Goal: Task Accomplishment & Management: Manage account settings

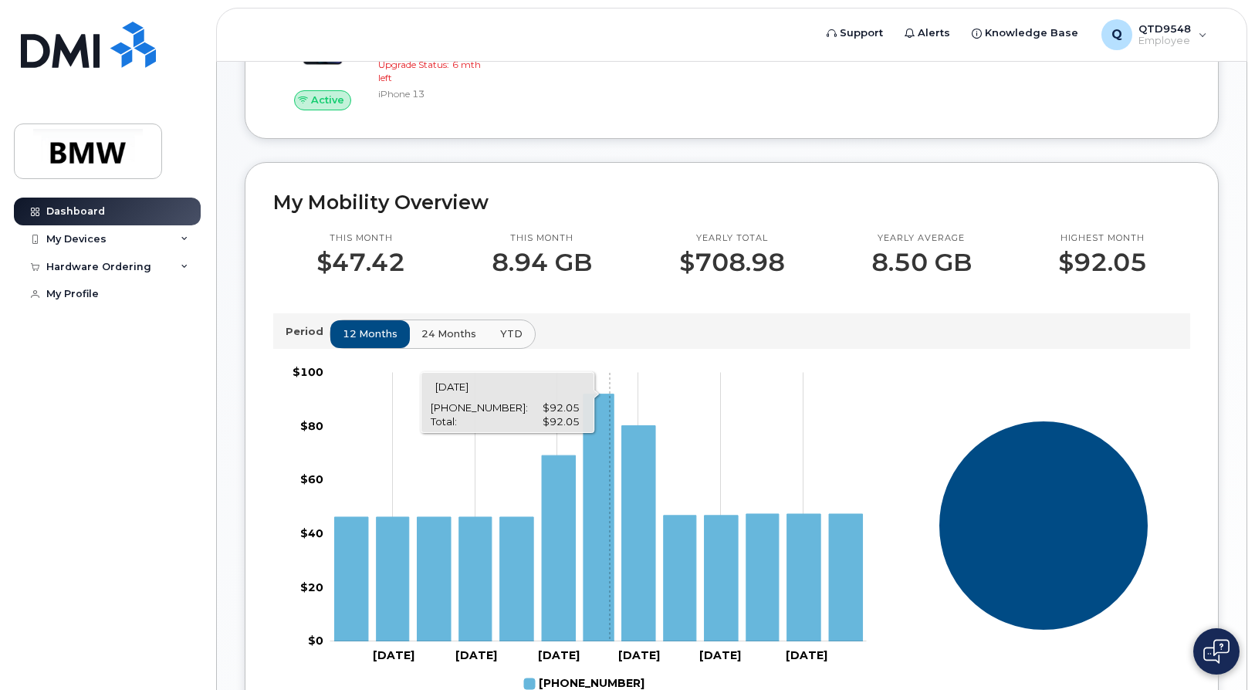
scroll to position [414, 0]
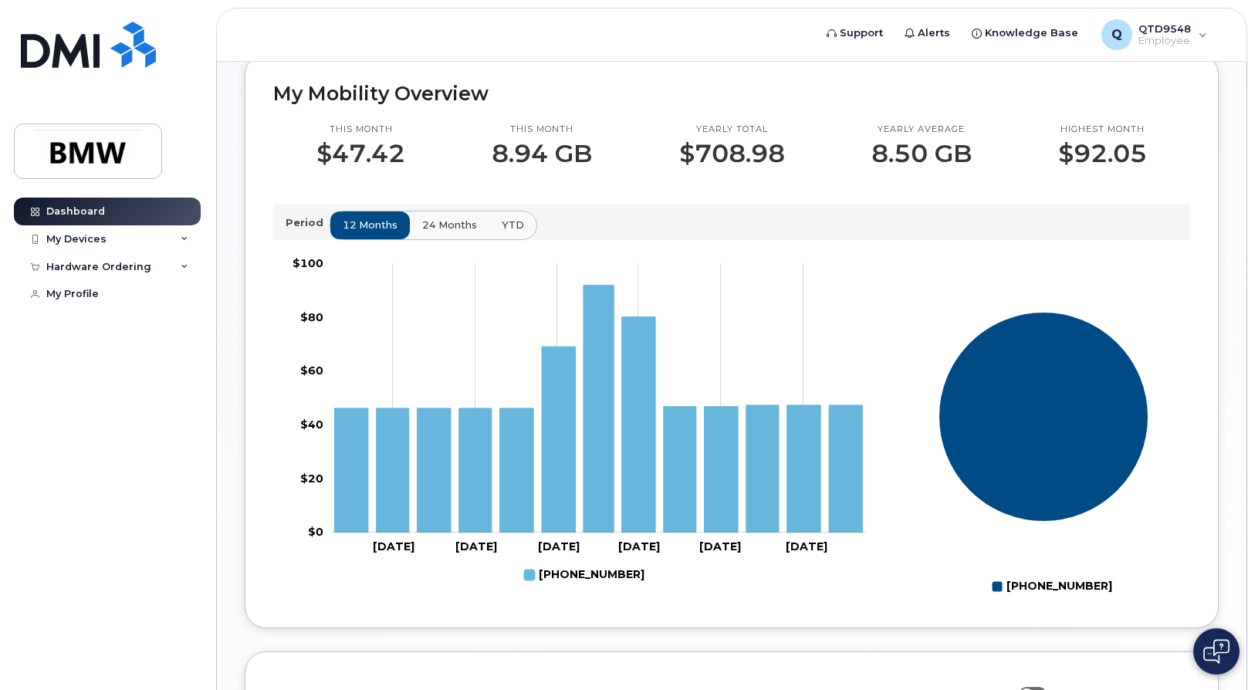
click at [428, 232] on span "24 months" at bounding box center [449, 225] width 55 height 15
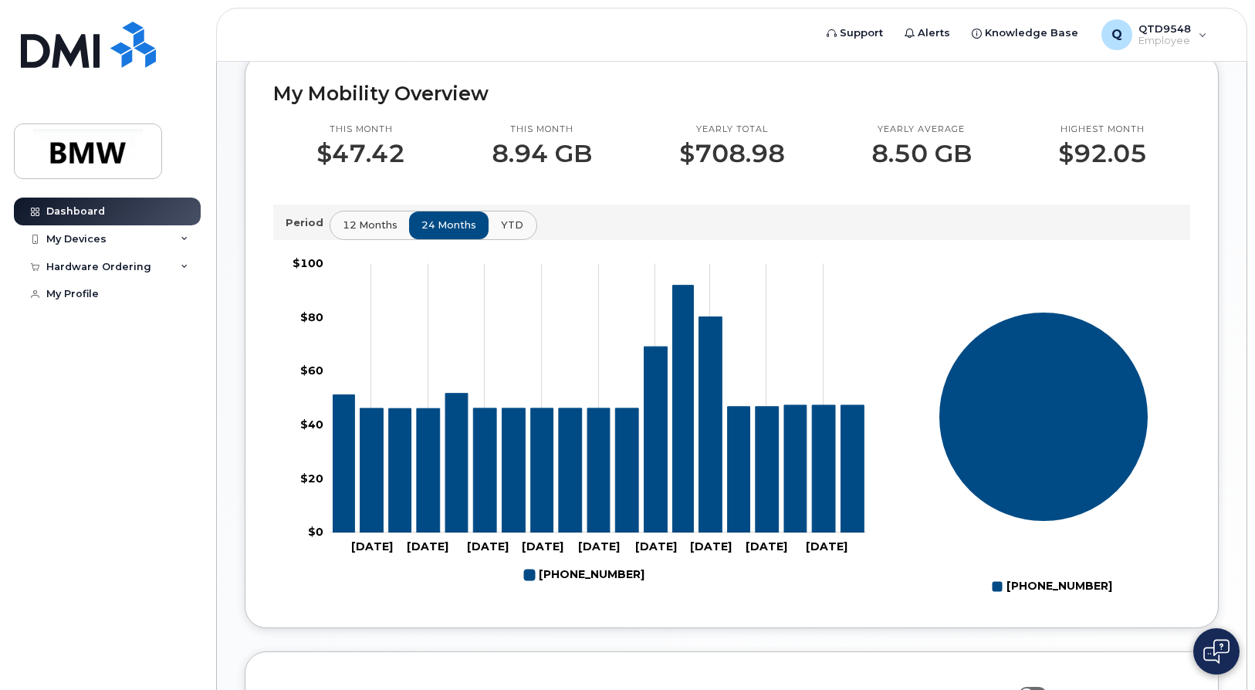
click at [515, 239] on button "YTD" at bounding box center [512, 225] width 49 height 28
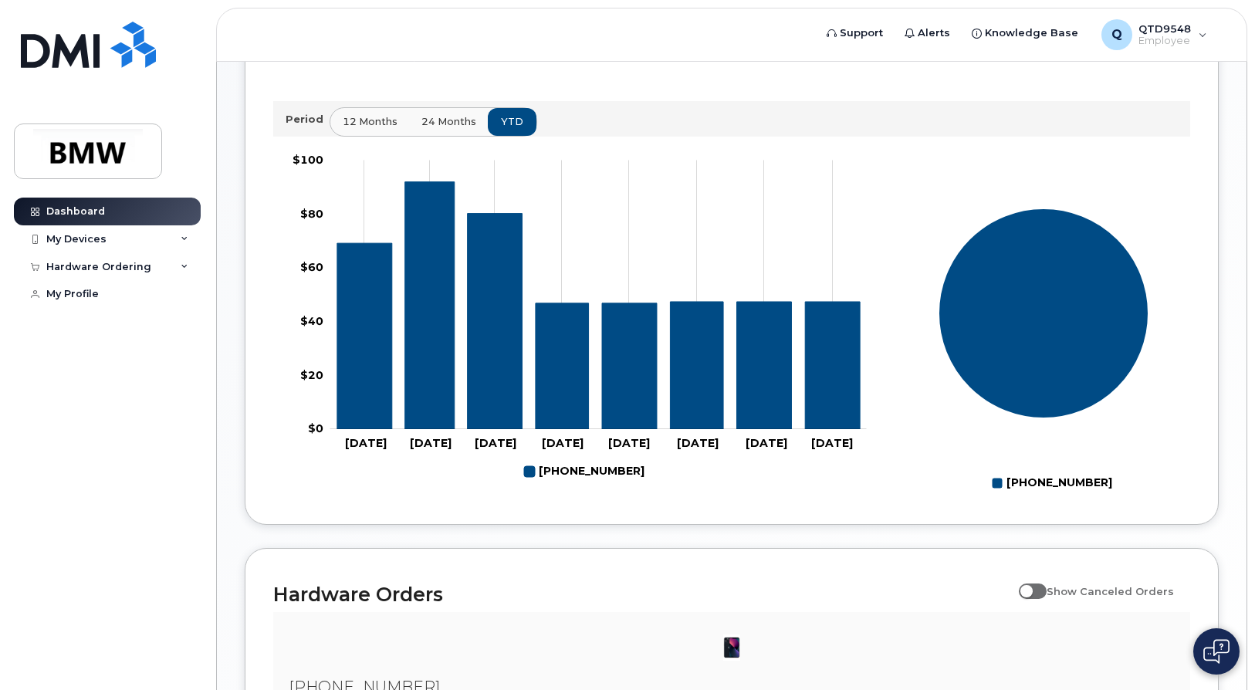
scroll to position [518, 0]
click at [66, 242] on div "My Devices" at bounding box center [76, 239] width 60 height 12
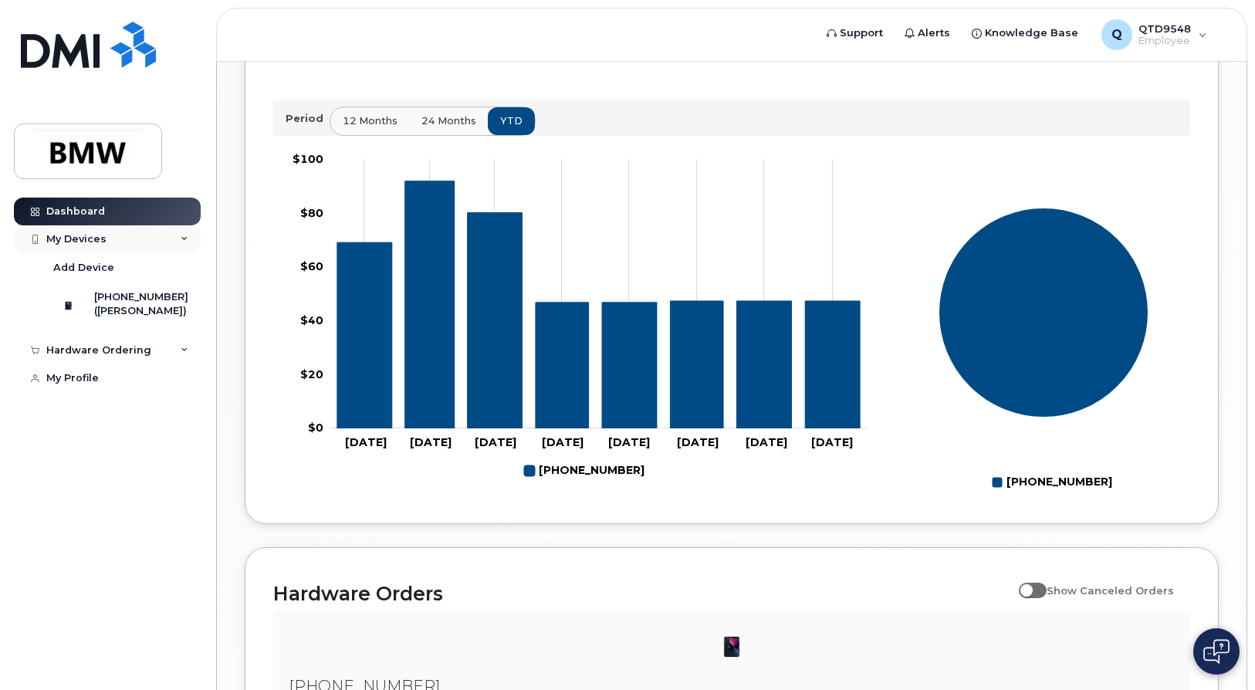
click at [64, 242] on div "My Devices" at bounding box center [76, 239] width 60 height 12
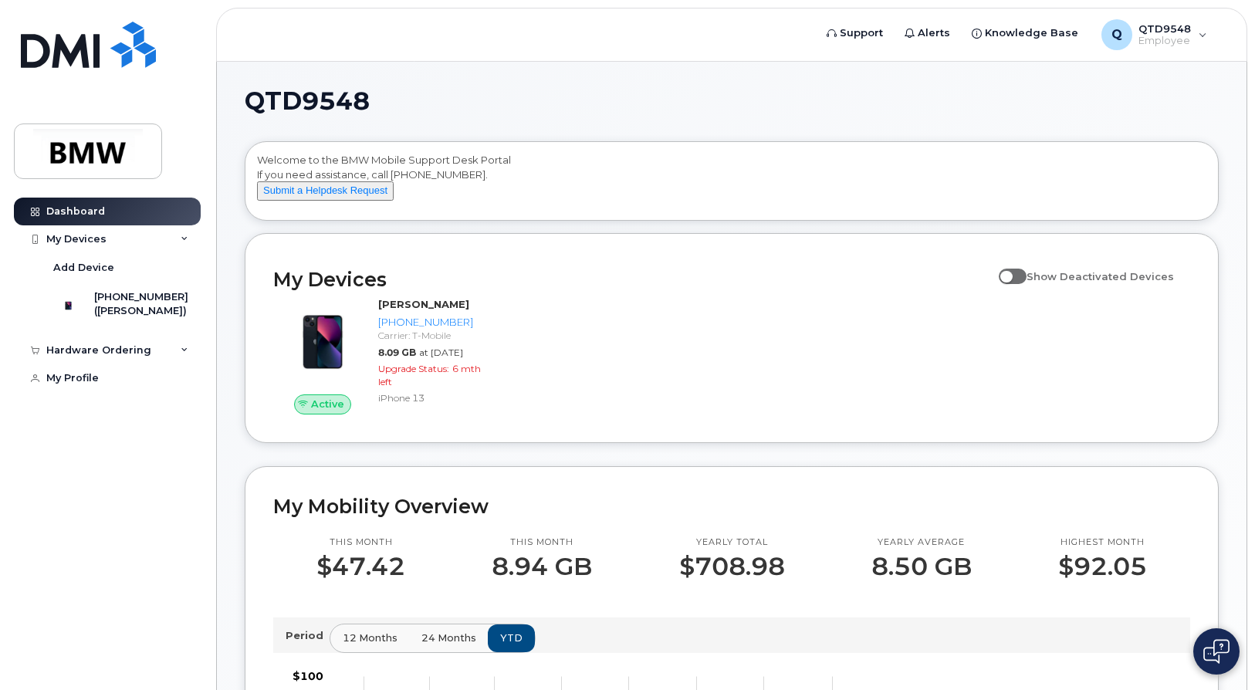
scroll to position [0, 0]
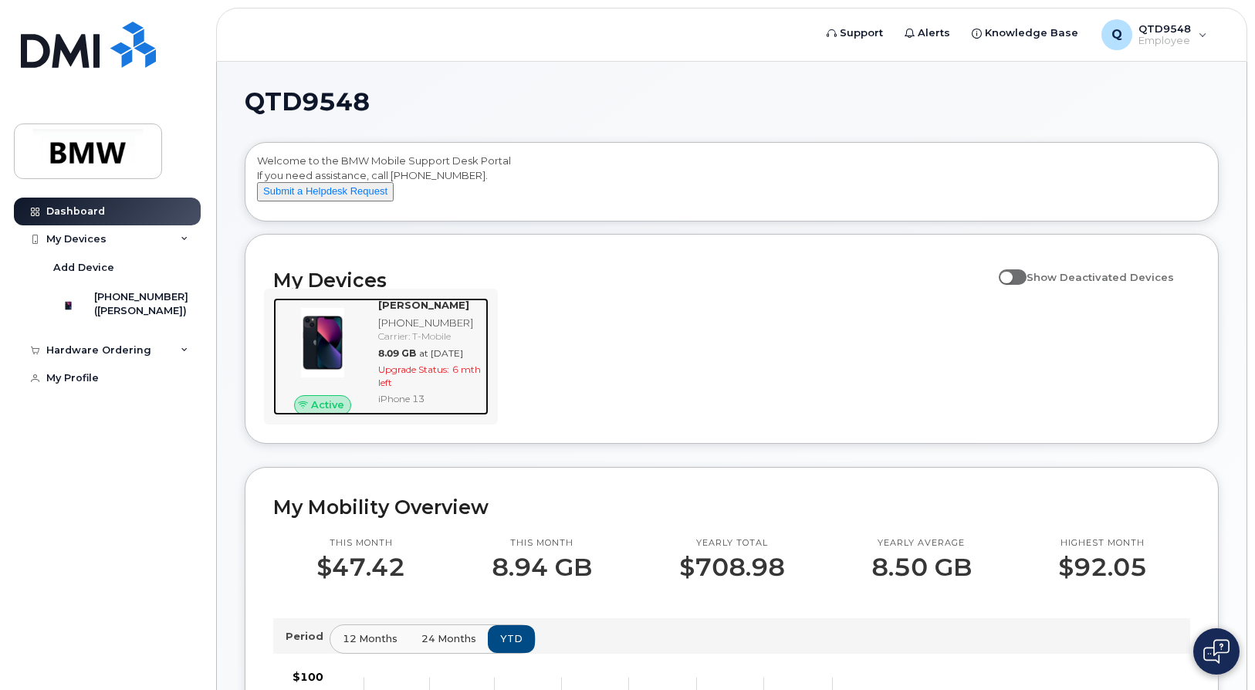
click at [348, 380] on img at bounding box center [323, 343] width 74 height 74
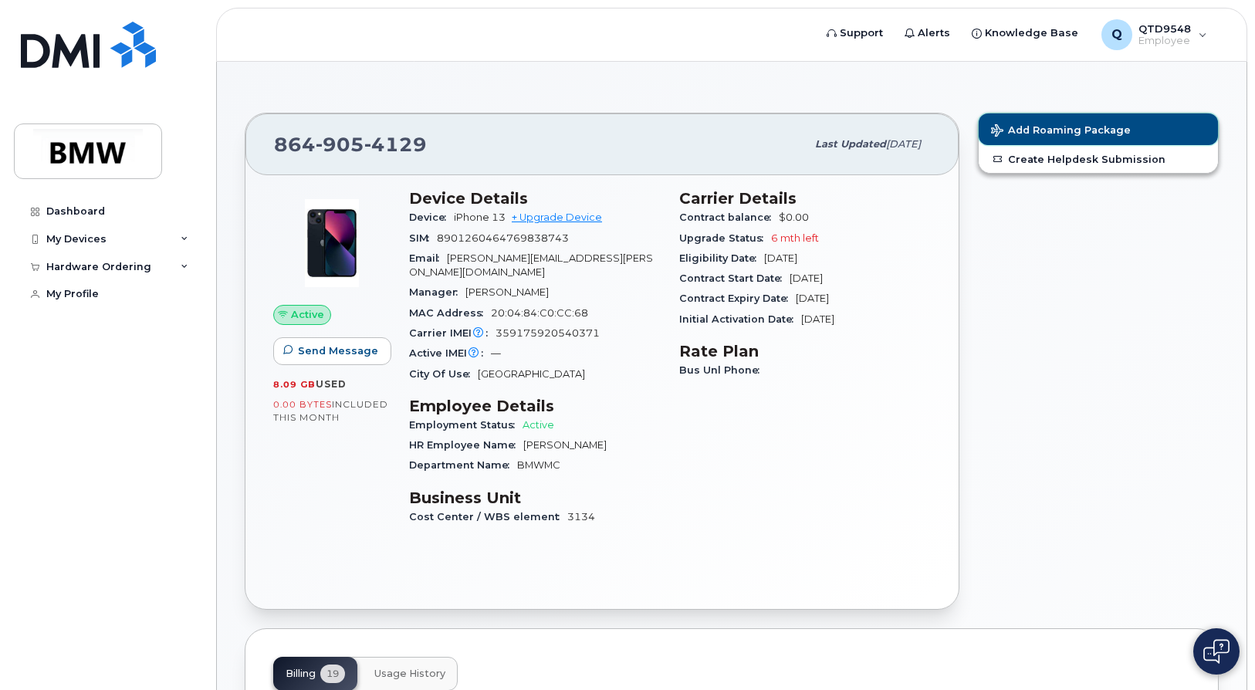
click at [1010, 131] on span "Add Roaming Package" at bounding box center [1061, 131] width 140 height 15
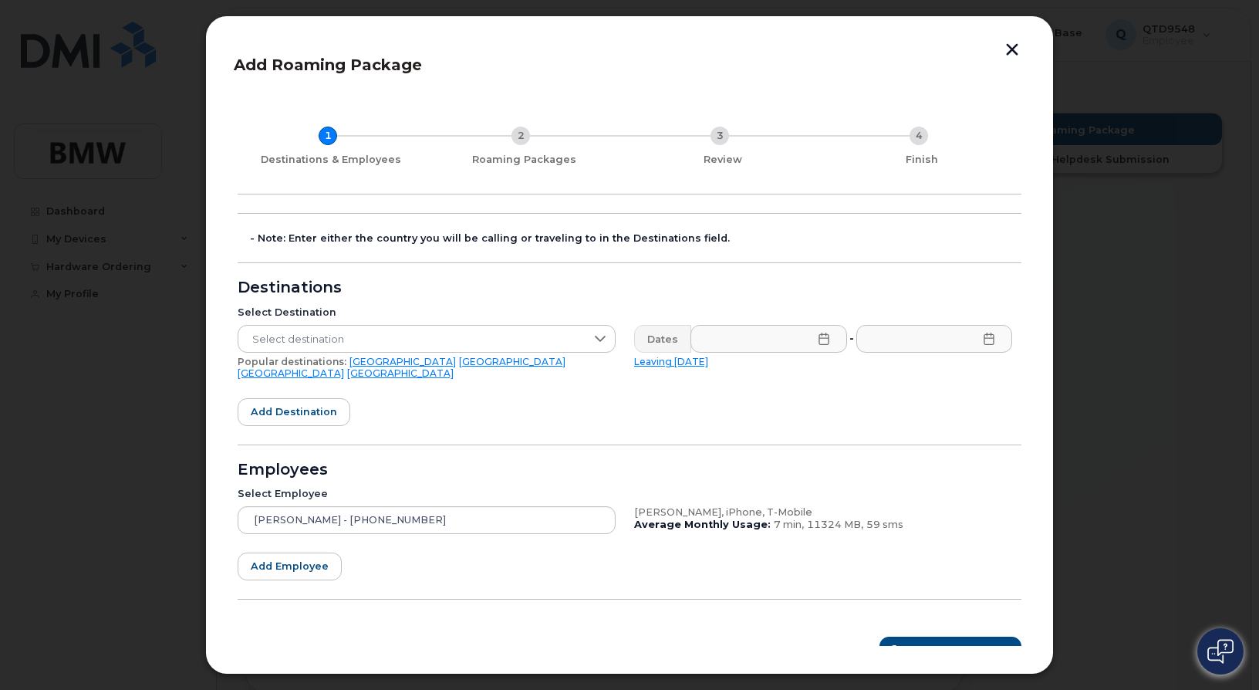
scroll to position [11, 0]
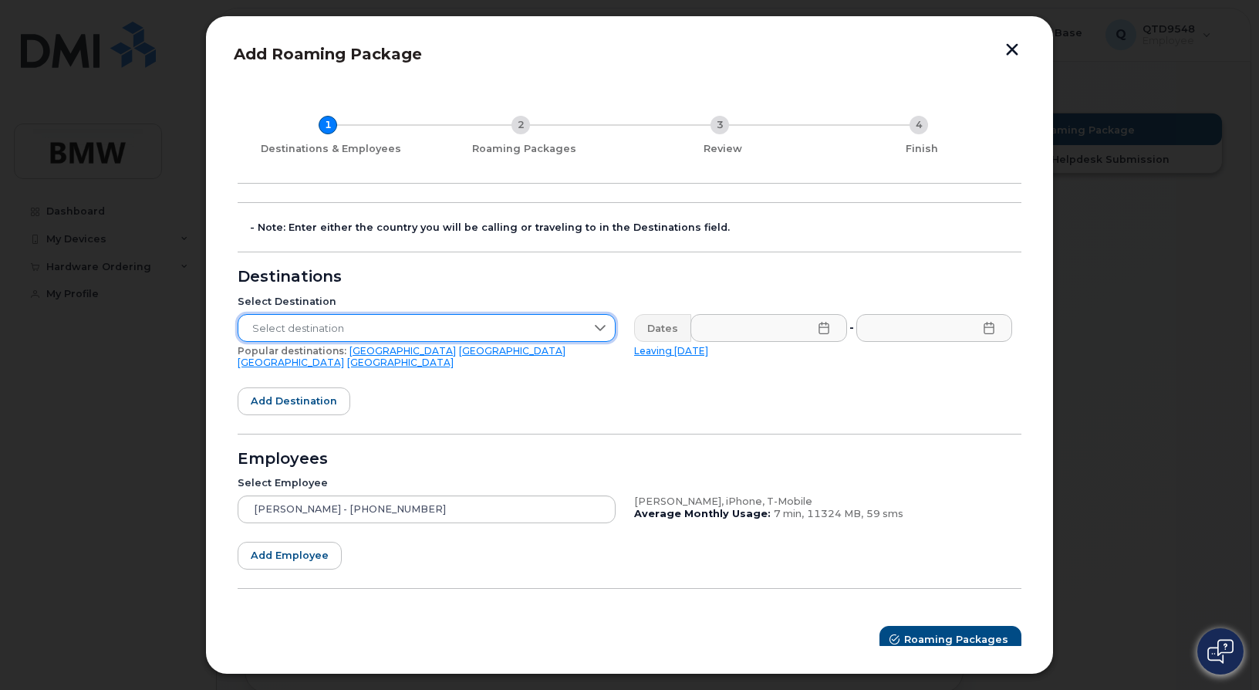
click at [576, 326] on span "Select destination" at bounding box center [411, 329] width 347 height 28
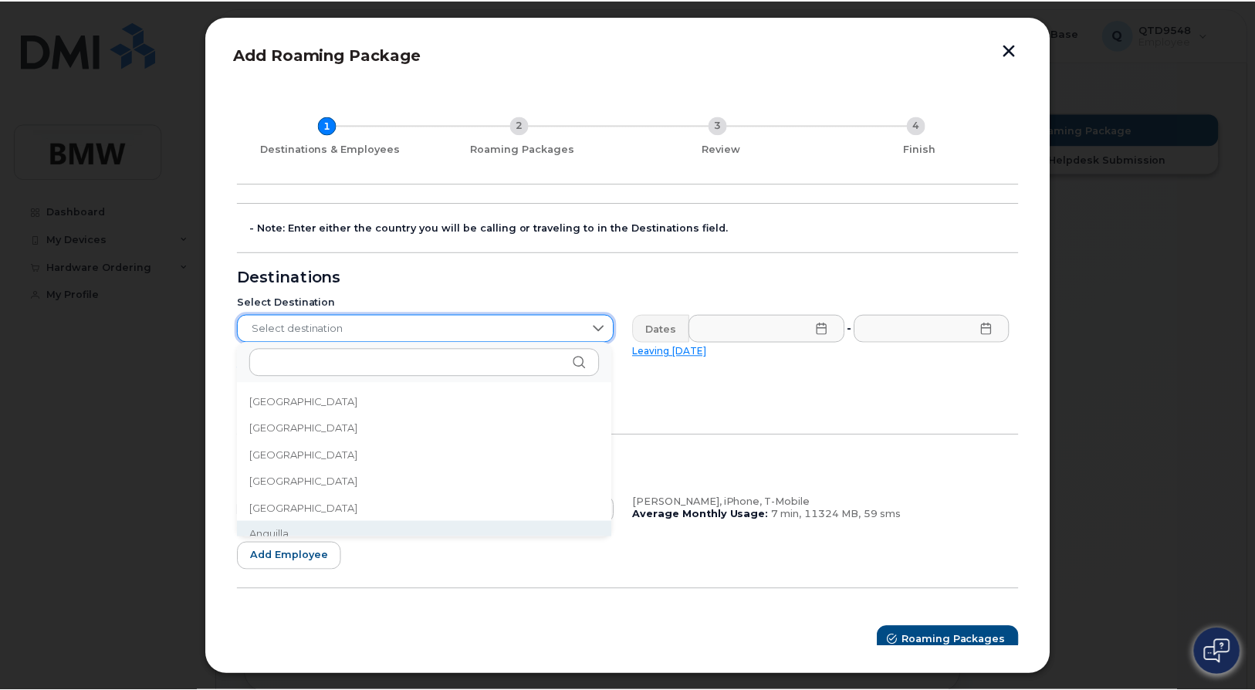
scroll to position [139, 0]
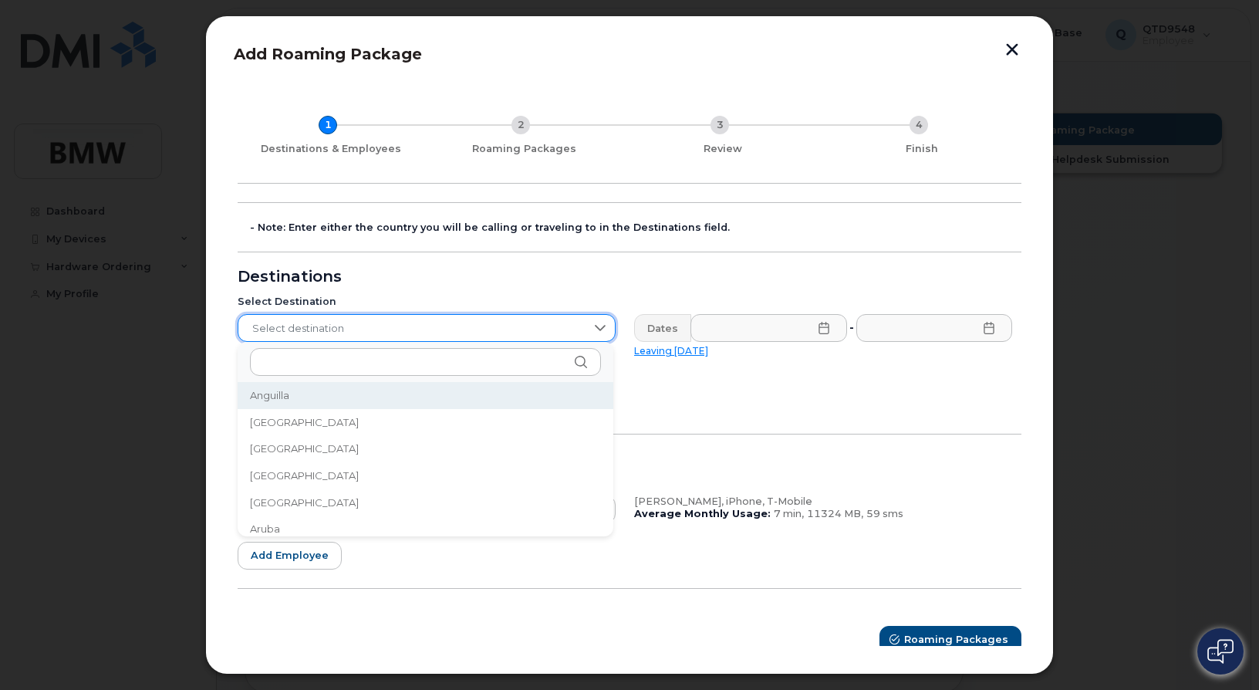
click at [804, 372] on form "- Note: Enter either the country you will be calling or traveling to in the Des…" at bounding box center [630, 427] width 784 height 451
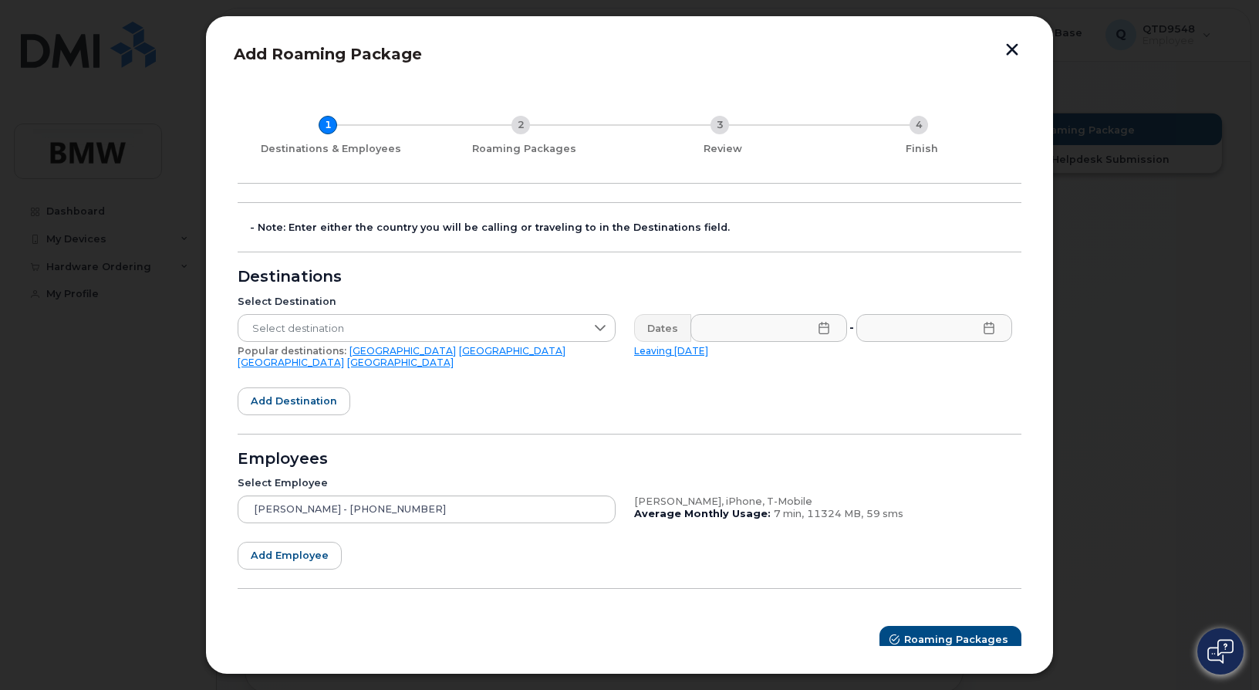
click at [1010, 49] on button "button" at bounding box center [1012, 51] width 23 height 16
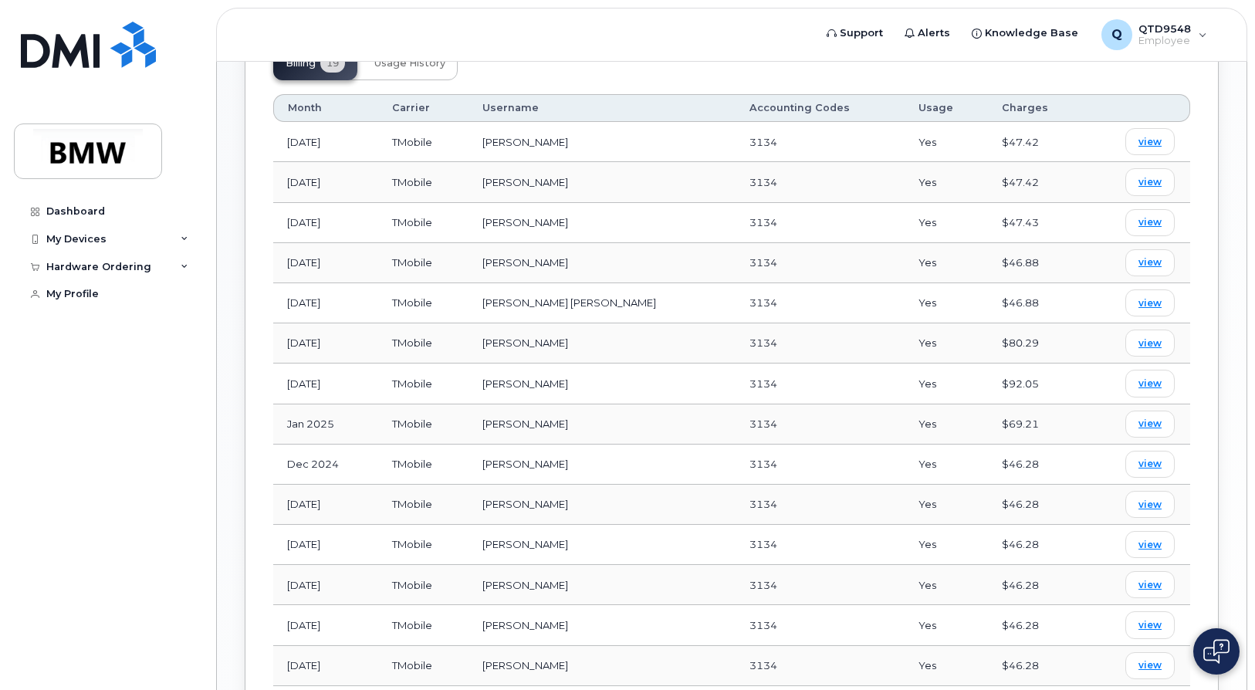
scroll to position [725, 0]
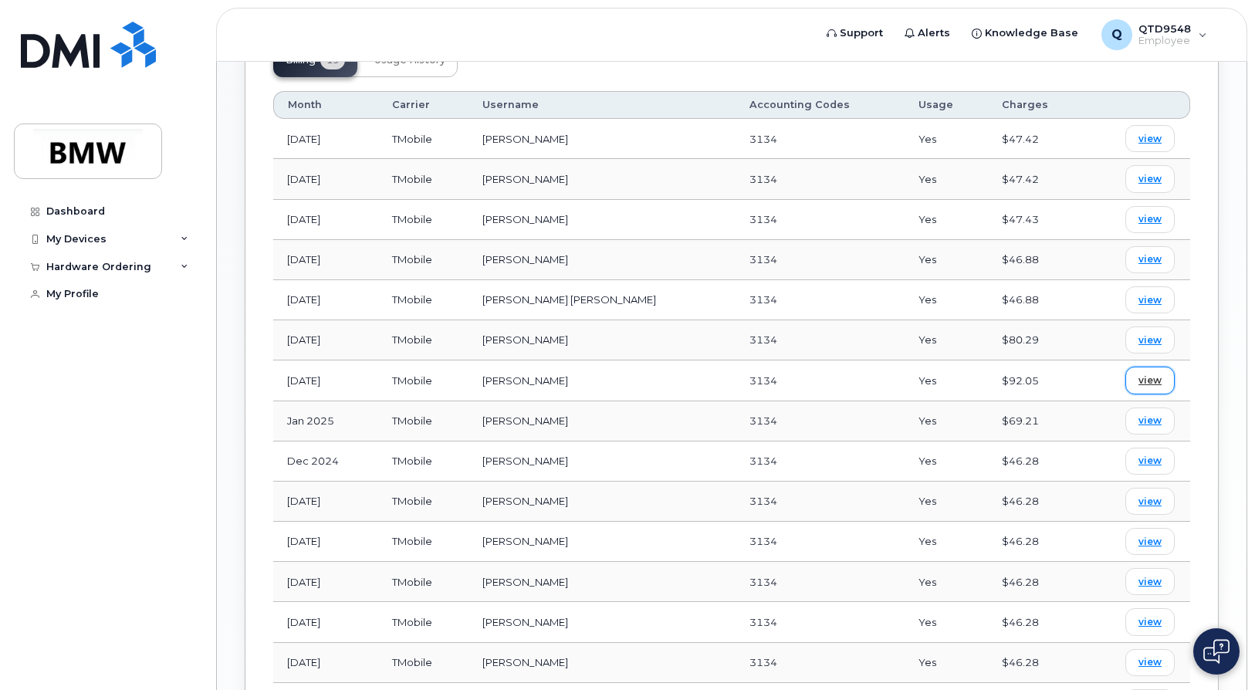
click at [1147, 374] on span "view" at bounding box center [1149, 381] width 23 height 14
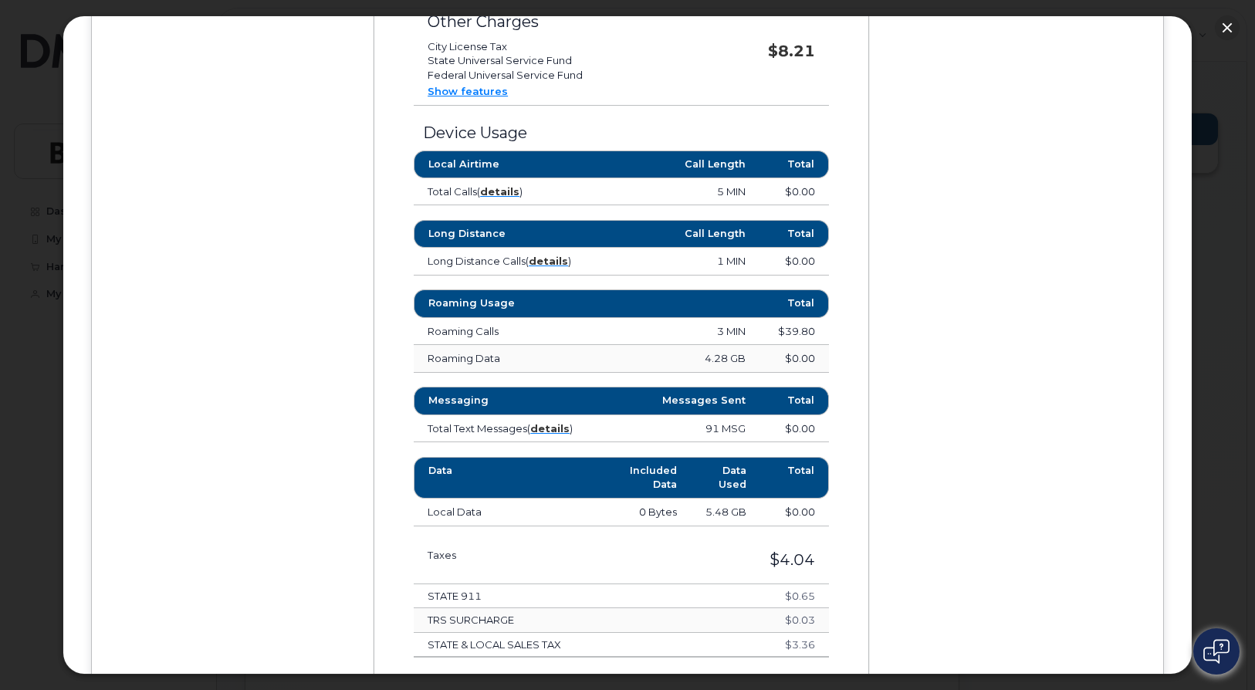
scroll to position [789, 0]
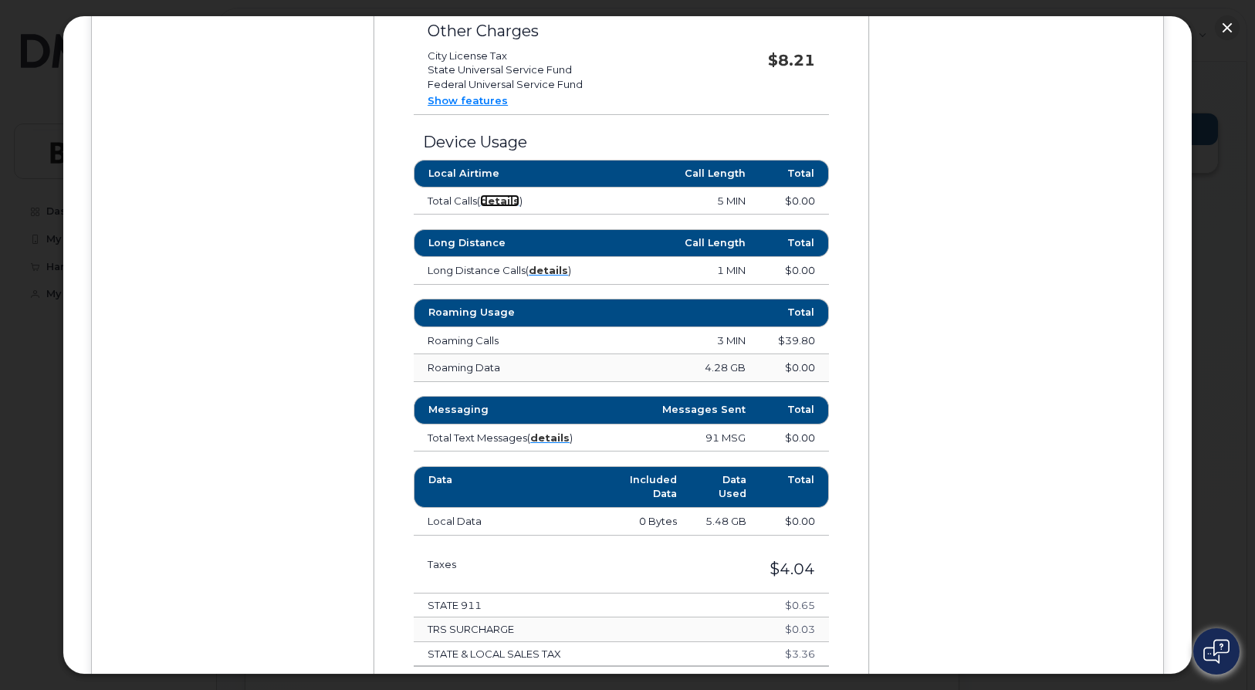
click at [489, 201] on strong "details" at bounding box center [499, 200] width 39 height 12
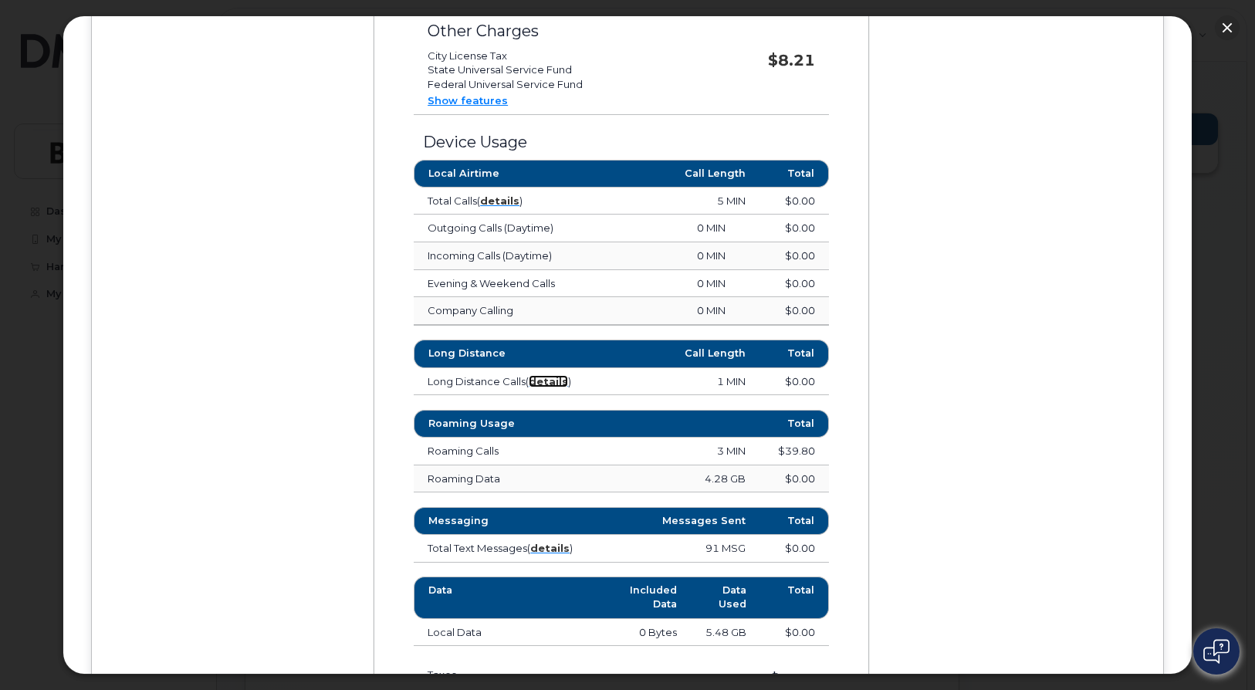
click at [529, 387] on strong "details" at bounding box center [548, 381] width 39 height 12
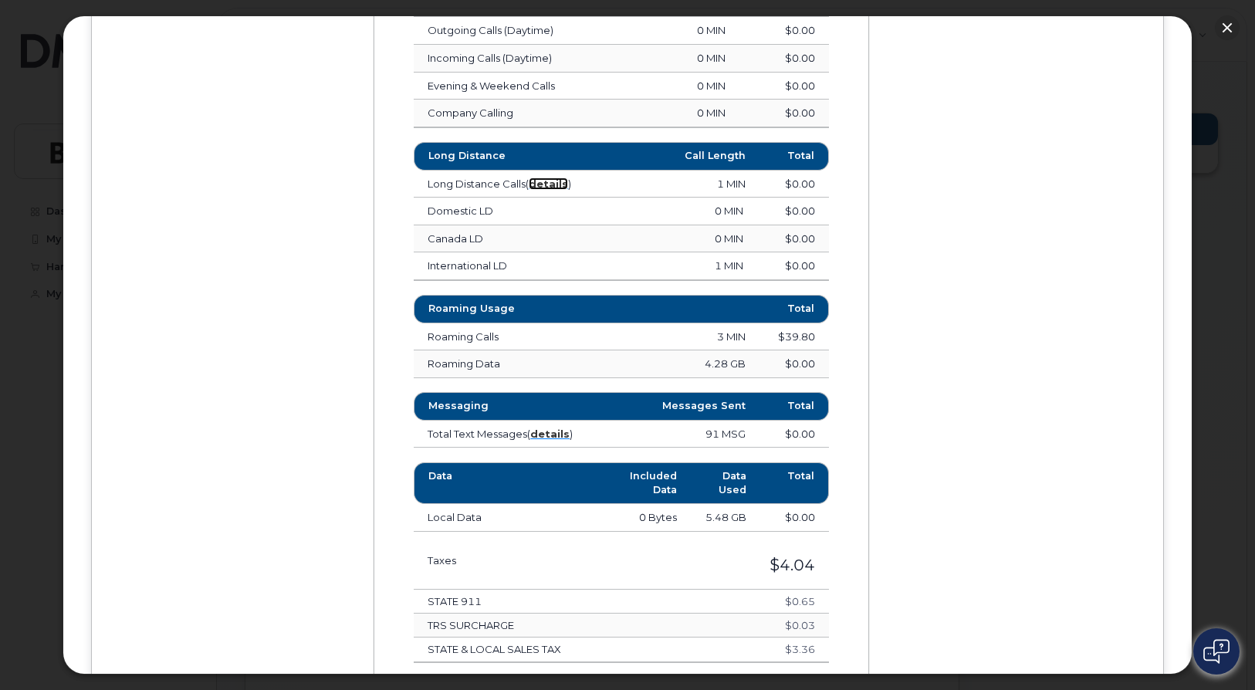
scroll to position [1085, 0]
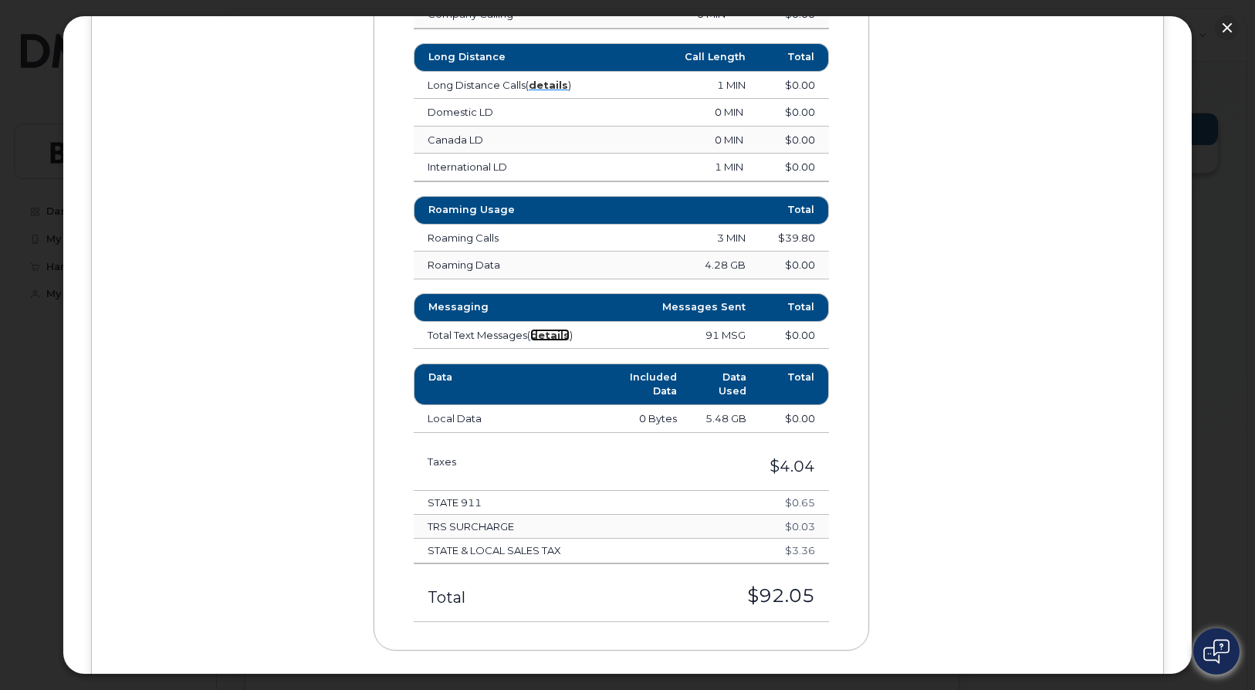
click at [530, 341] on strong "details" at bounding box center [549, 335] width 39 height 12
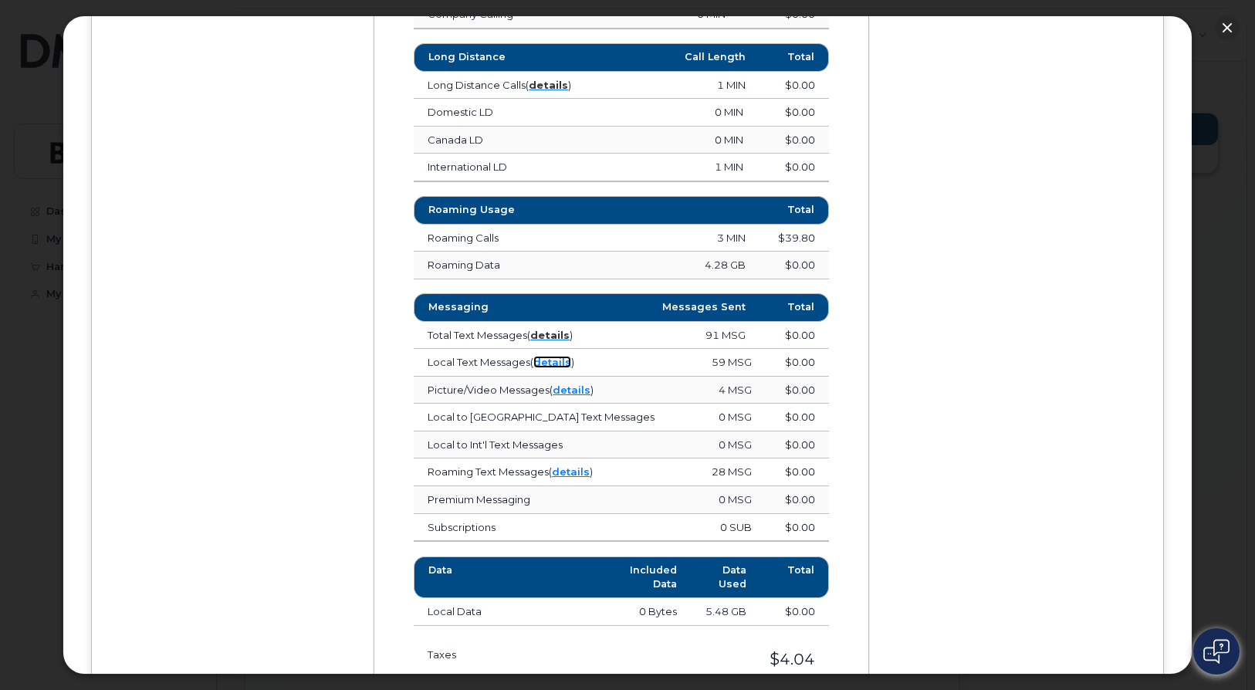
click at [546, 368] on link "details" at bounding box center [552, 362] width 38 height 12
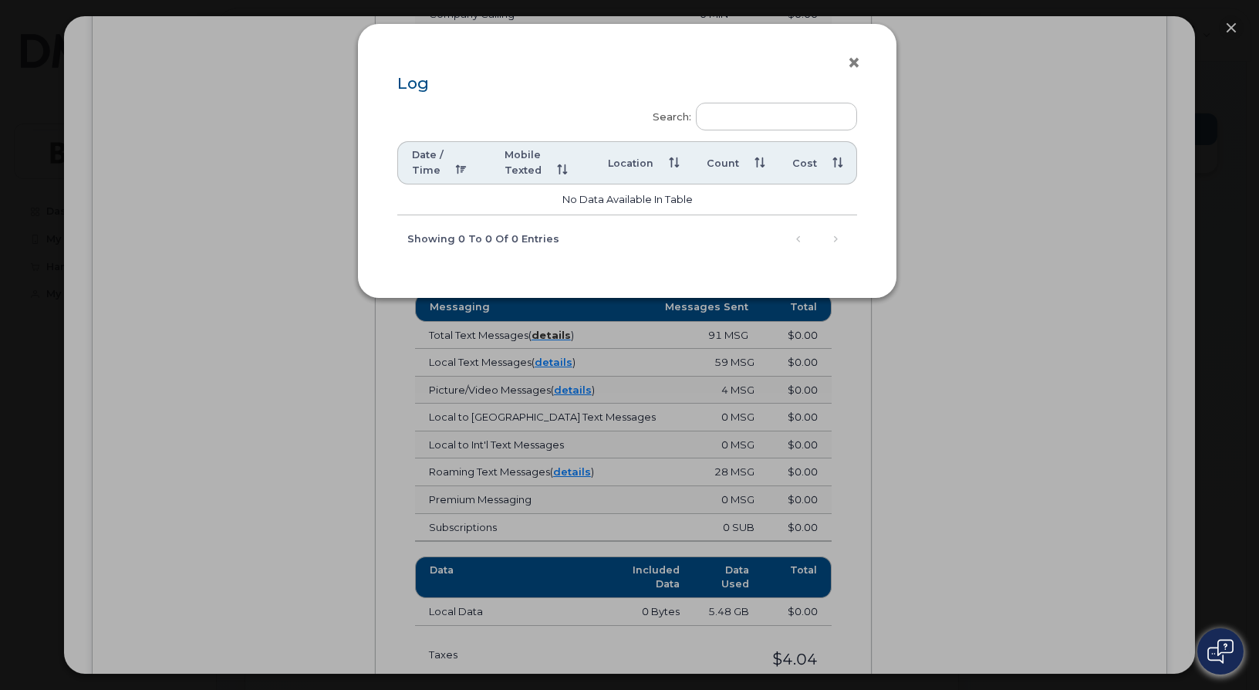
click at [850, 60] on button "×" at bounding box center [858, 63] width 22 height 23
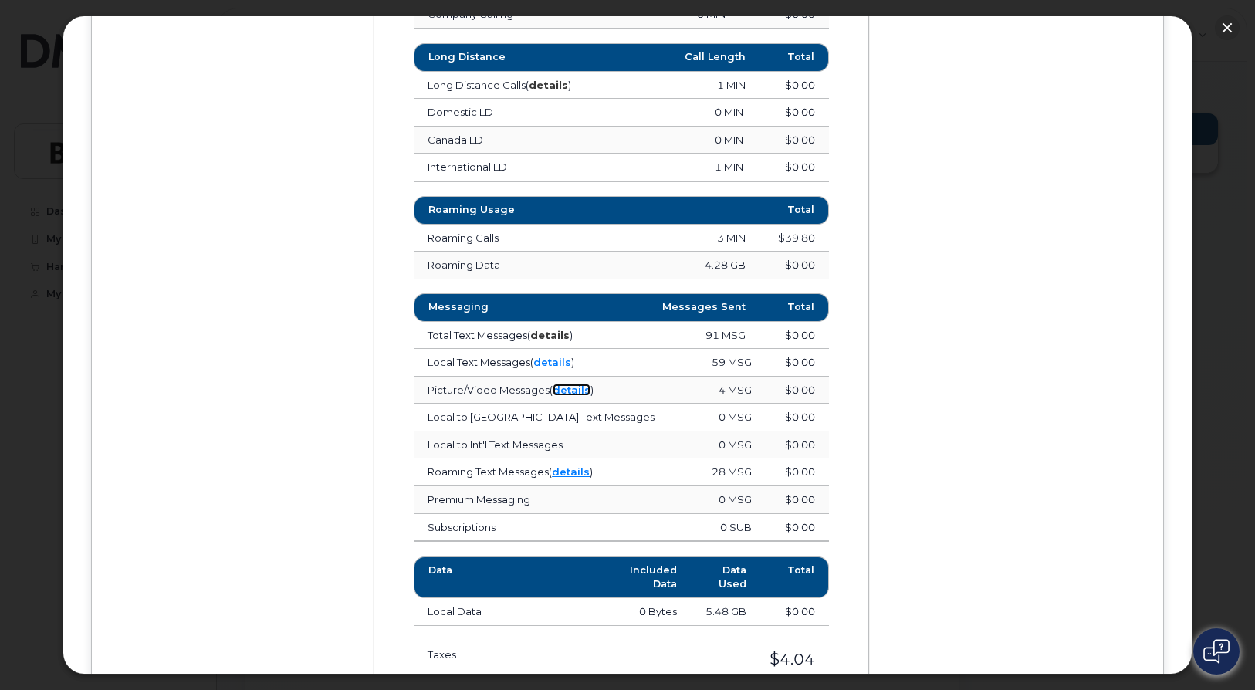
click at [580, 396] on link "details" at bounding box center [572, 390] width 38 height 12
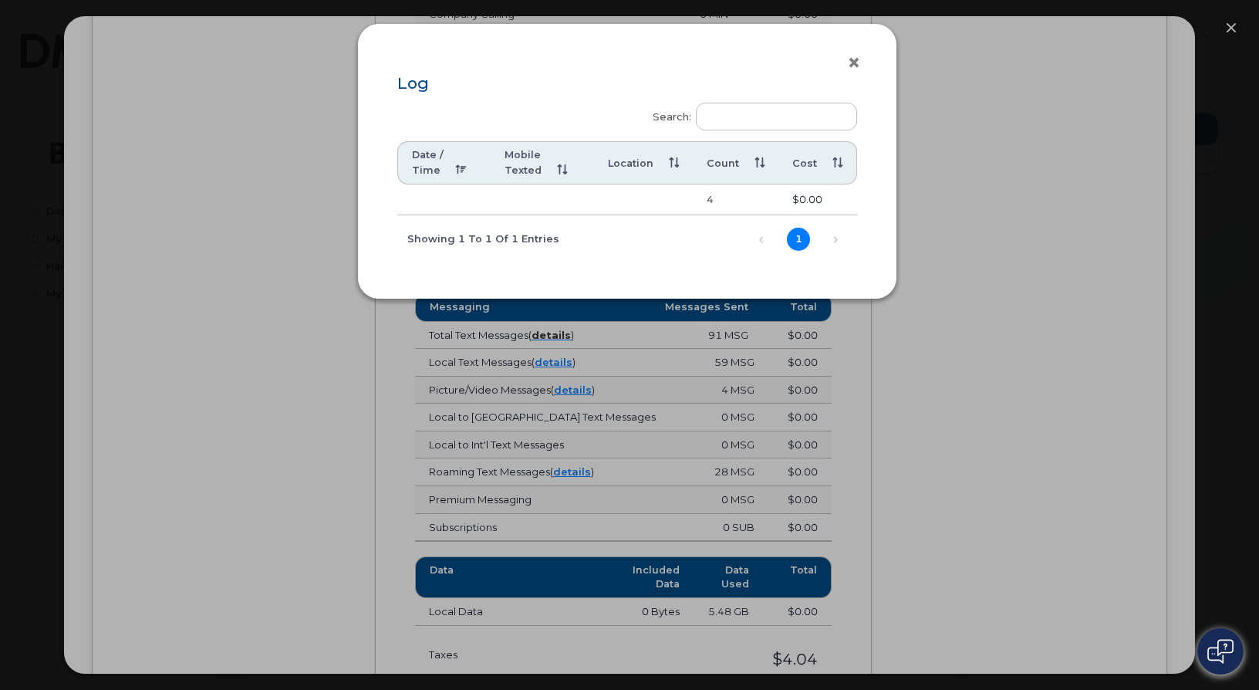
click at [859, 63] on button "×" at bounding box center [858, 63] width 22 height 23
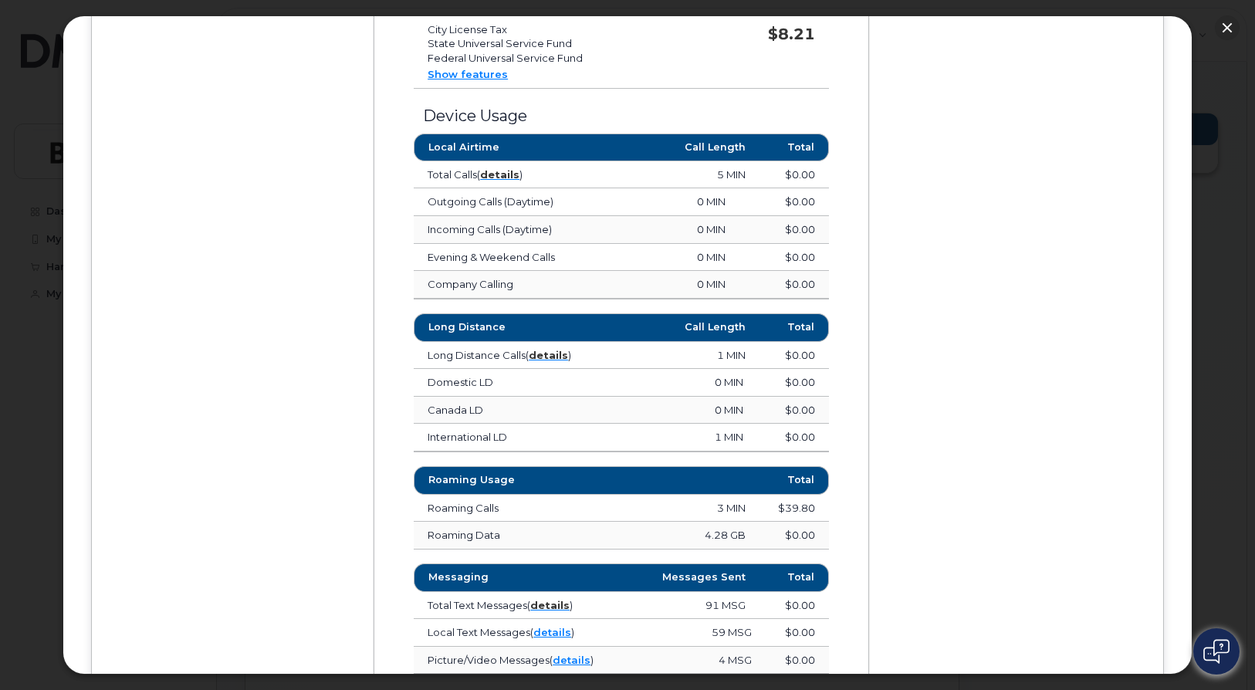
scroll to position [794, 0]
